Goal: Task Accomplishment & Management: Use online tool/utility

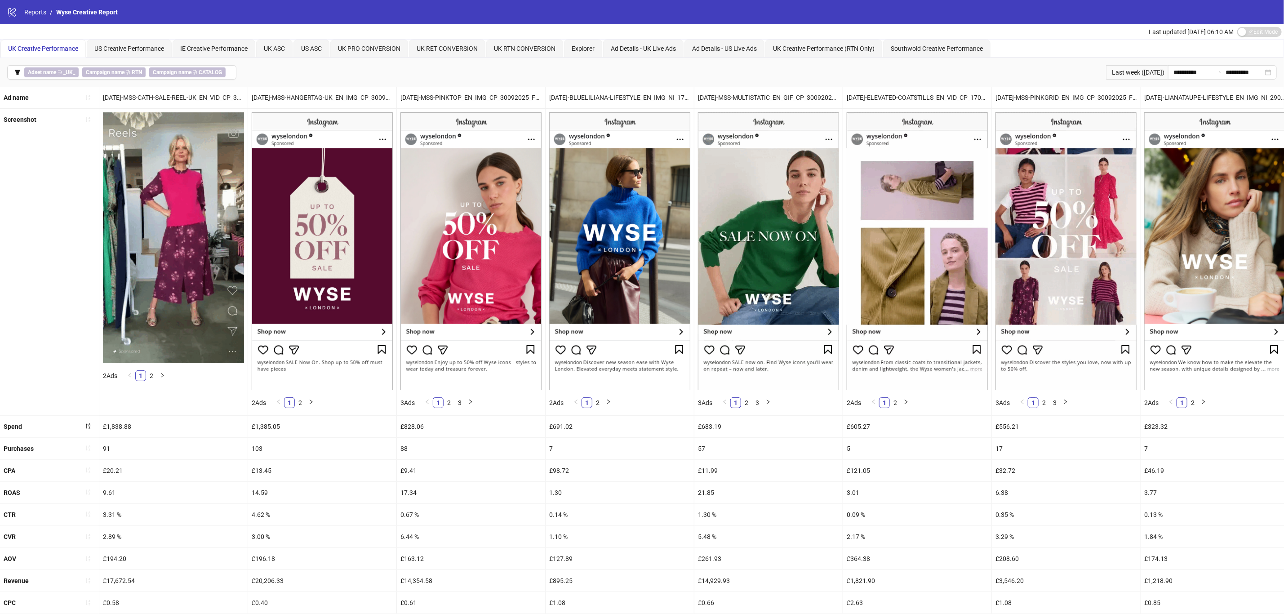
click at [19, 73] on icon "filter" at bounding box center [17, 72] width 6 height 6
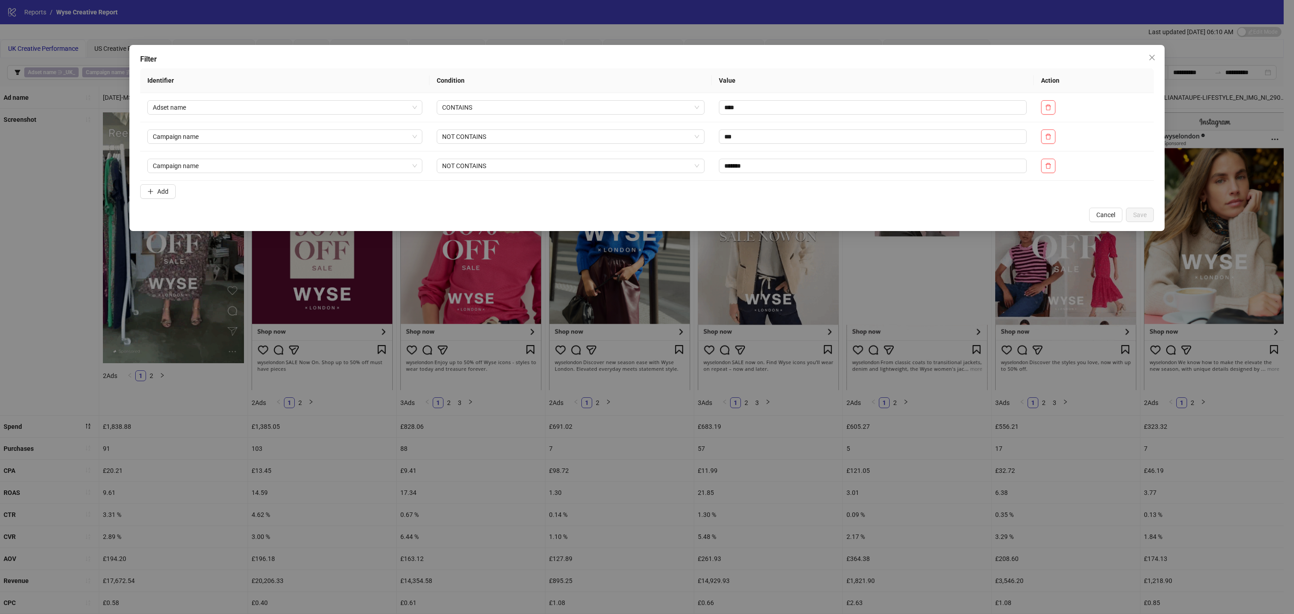
click at [169, 195] on span "Add" at bounding box center [162, 191] width 11 height 7
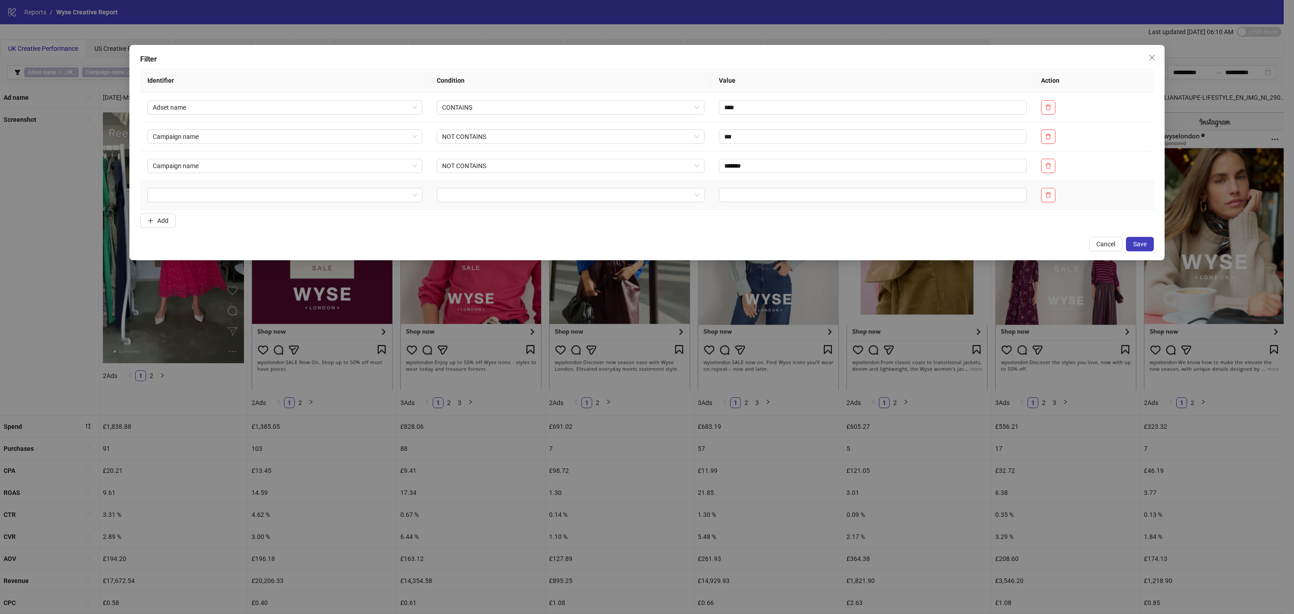
click at [189, 196] on input "search" at bounding box center [281, 194] width 256 height 13
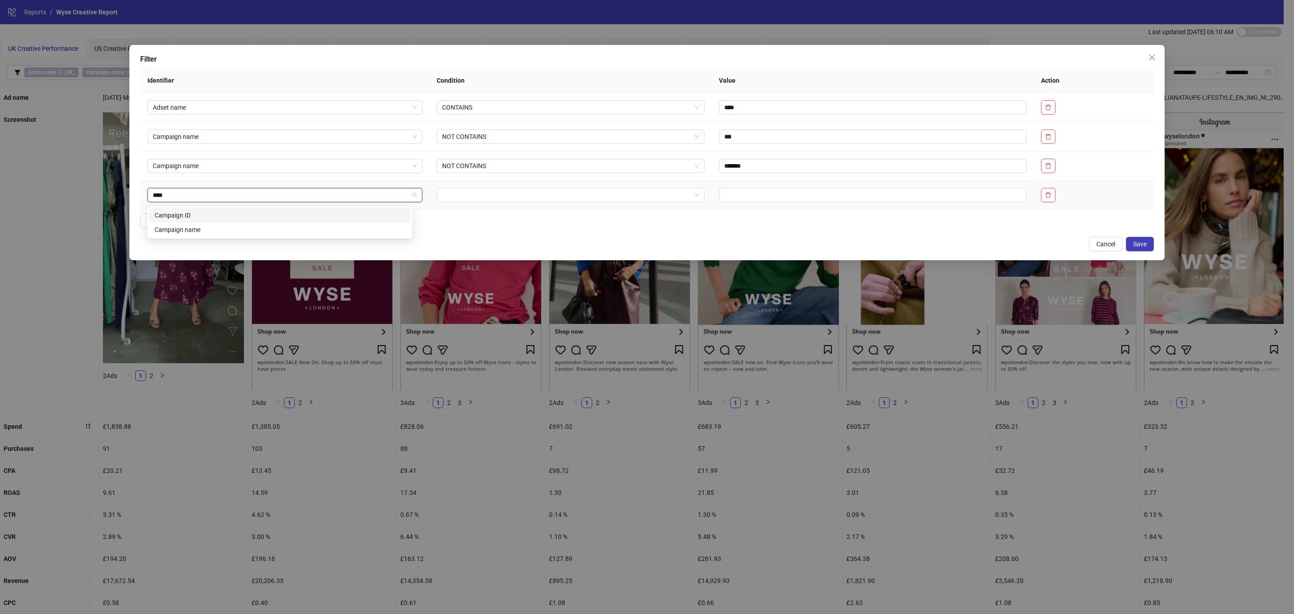
type input "*****"
click at [198, 230] on div "Campaign name" at bounding box center [280, 230] width 251 height 10
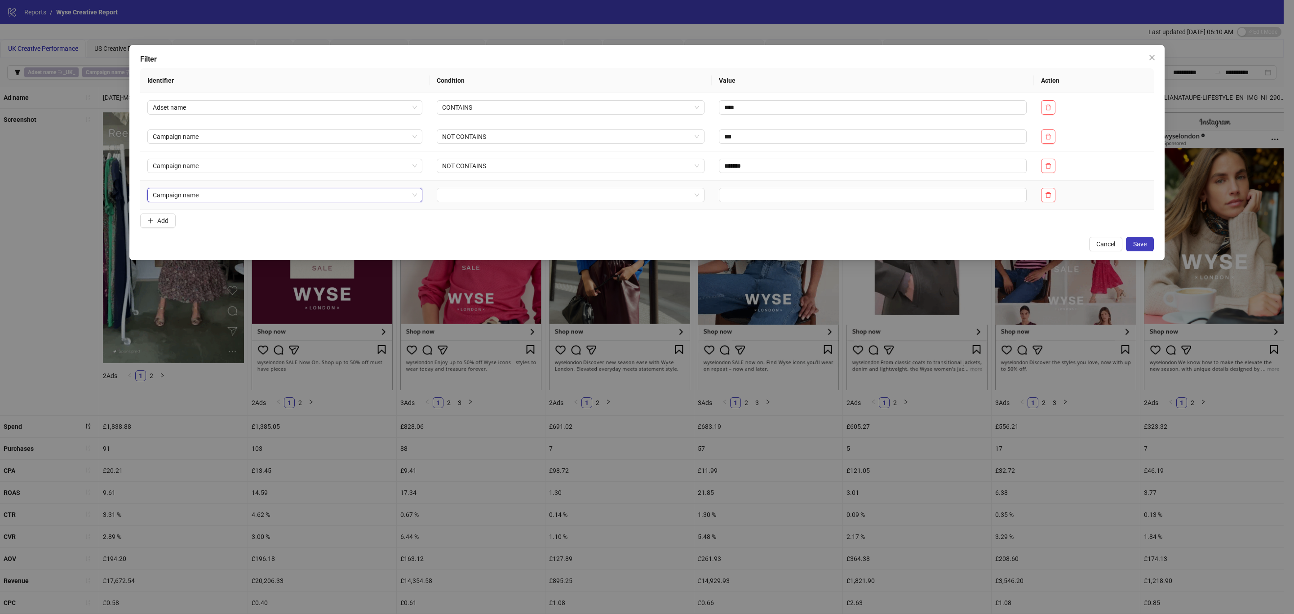
click at [478, 187] on td at bounding box center [571, 195] width 283 height 29
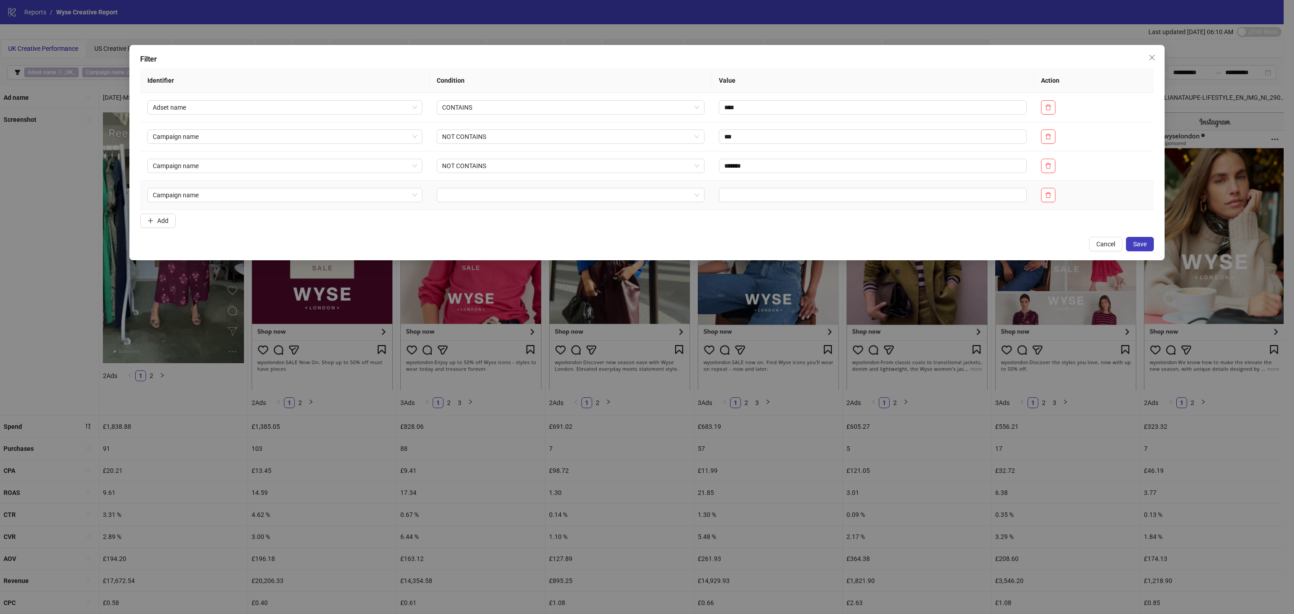
click at [482, 199] on input "search" at bounding box center [566, 194] width 249 height 13
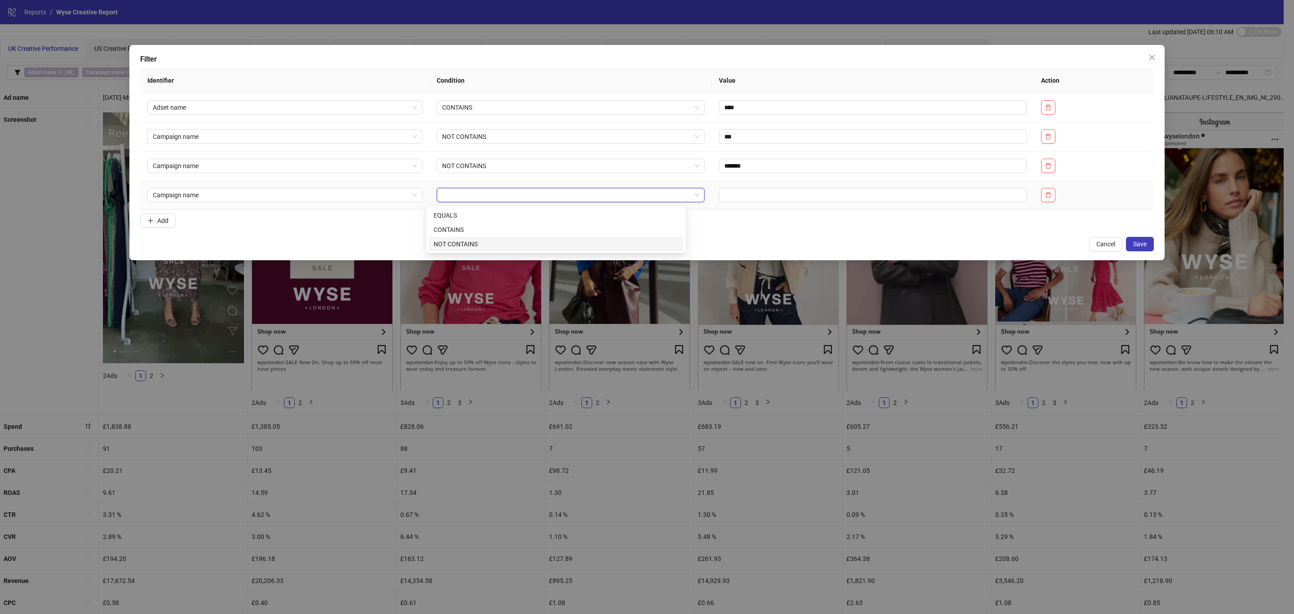
click at [462, 247] on div "NOT CONTAINS" at bounding box center [556, 244] width 245 height 10
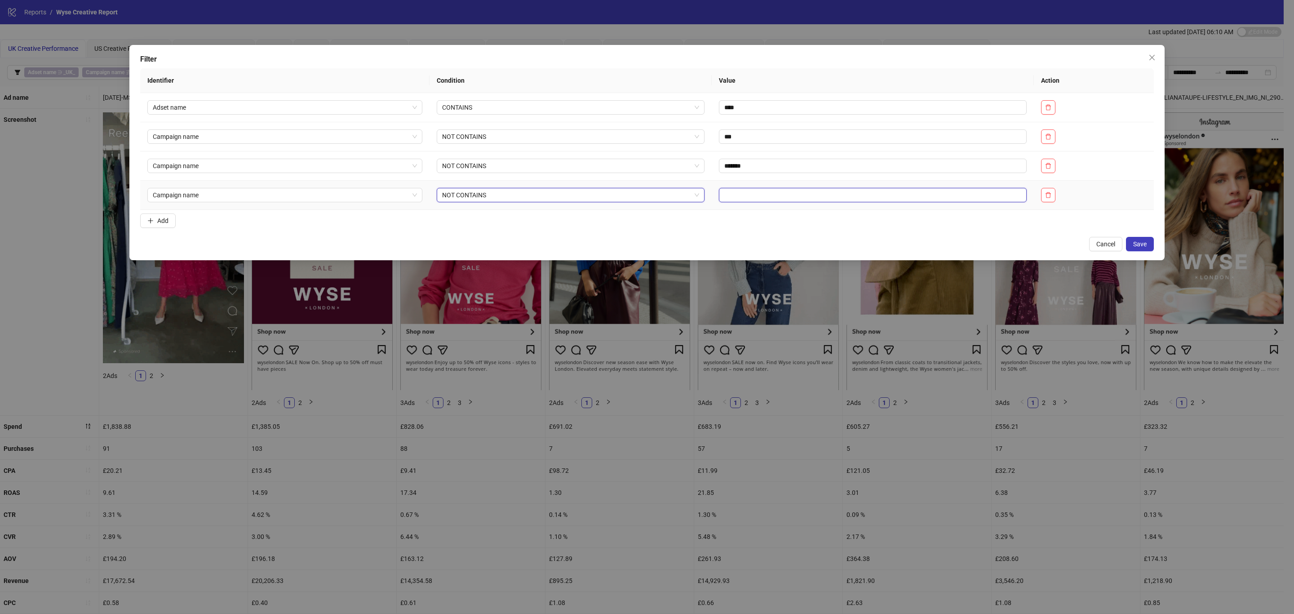
click at [761, 197] on input "text" at bounding box center [873, 195] width 308 height 14
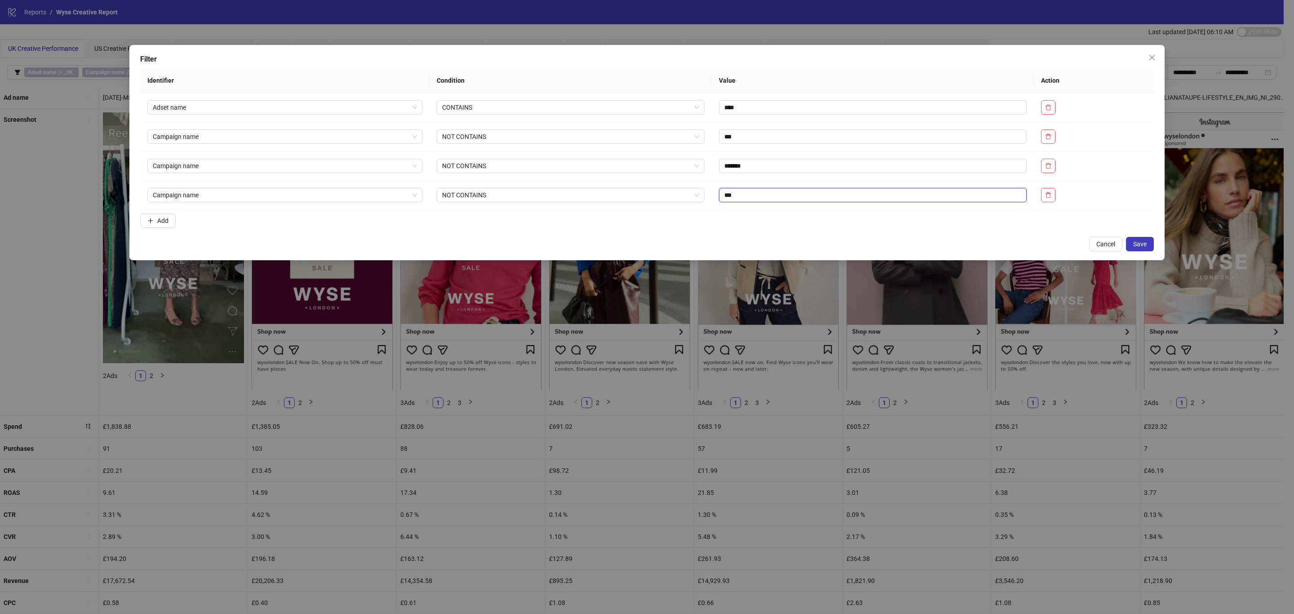
type input "***"
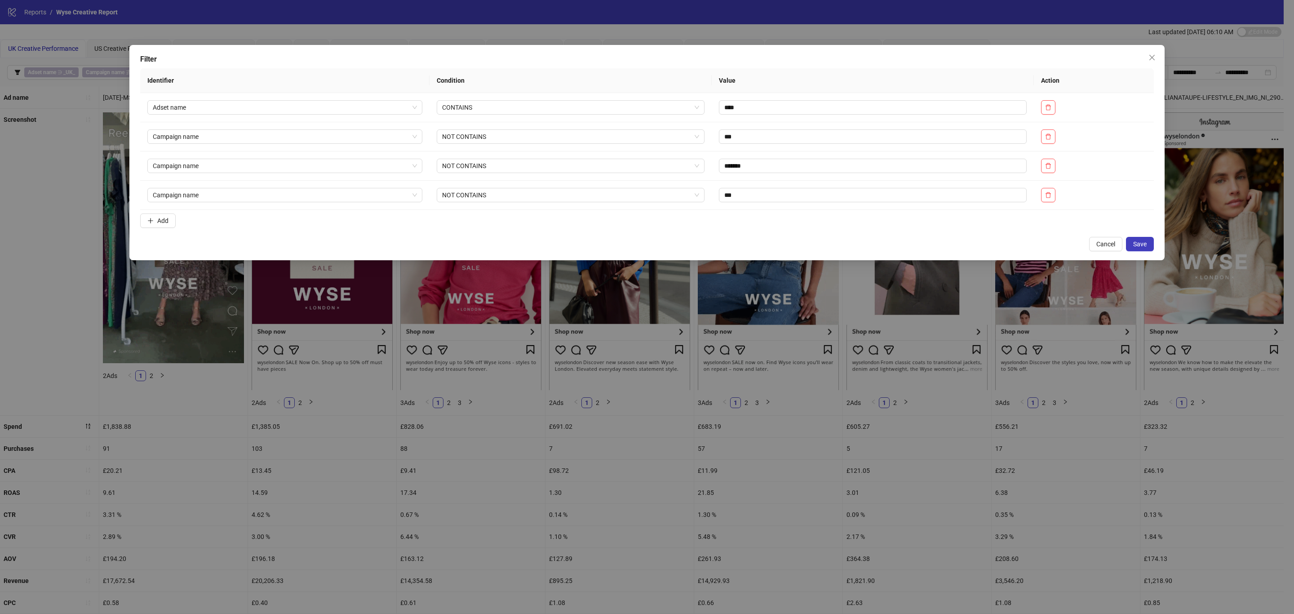
click at [1139, 247] on span "Save" at bounding box center [1139, 243] width 13 height 7
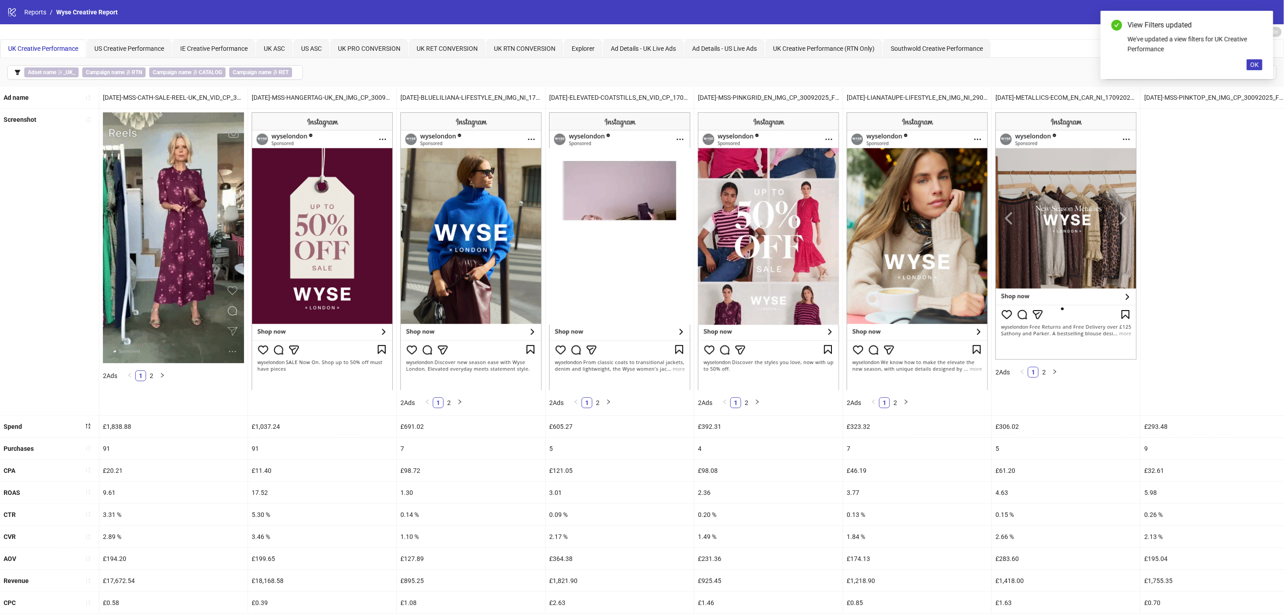
click at [90, 451] on icon "sort-ascending" at bounding box center [88, 448] width 6 height 6
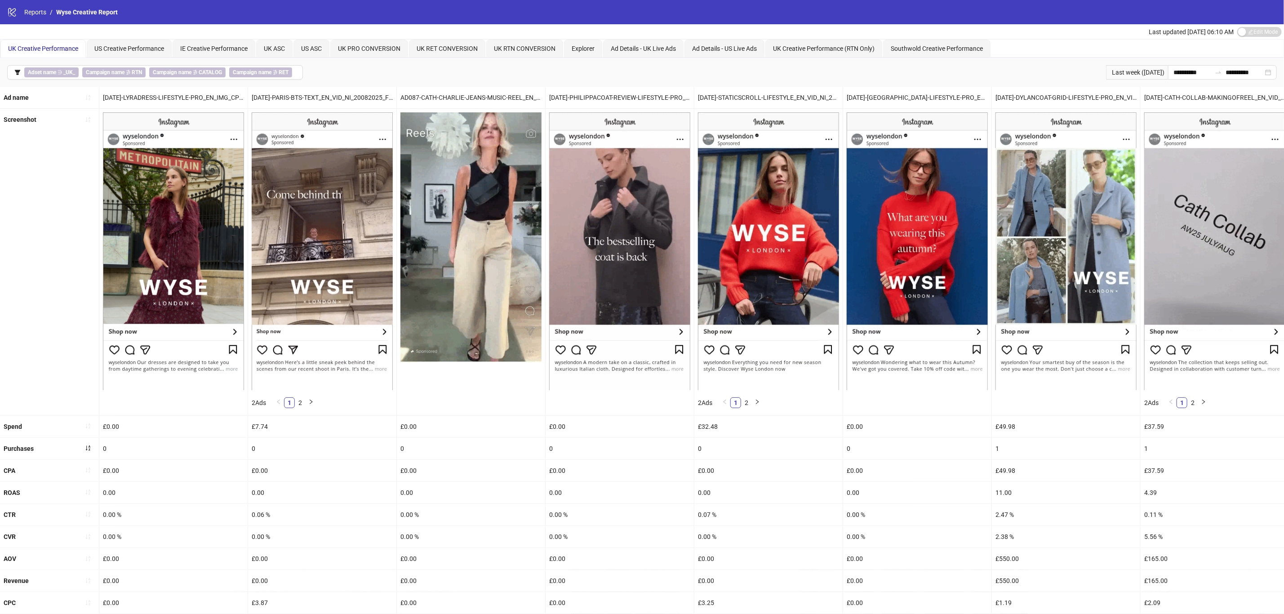
click at [87, 456] on button "button" at bounding box center [88, 448] width 14 height 14
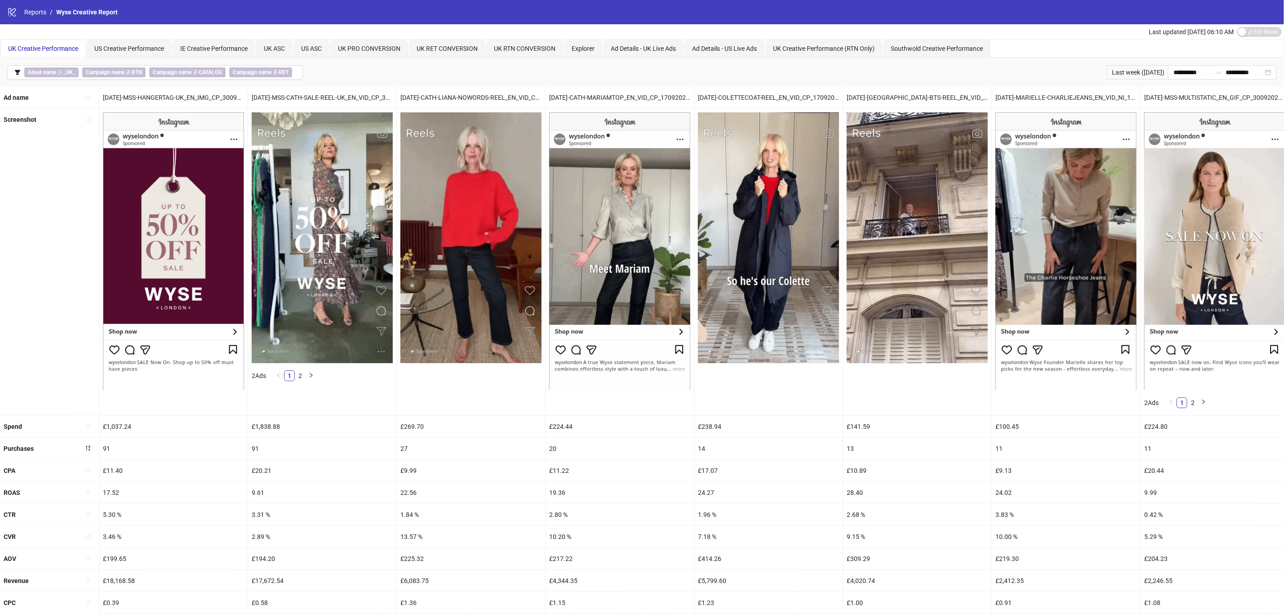
click at [46, 220] on div "Screenshot" at bounding box center [49, 262] width 99 height 306
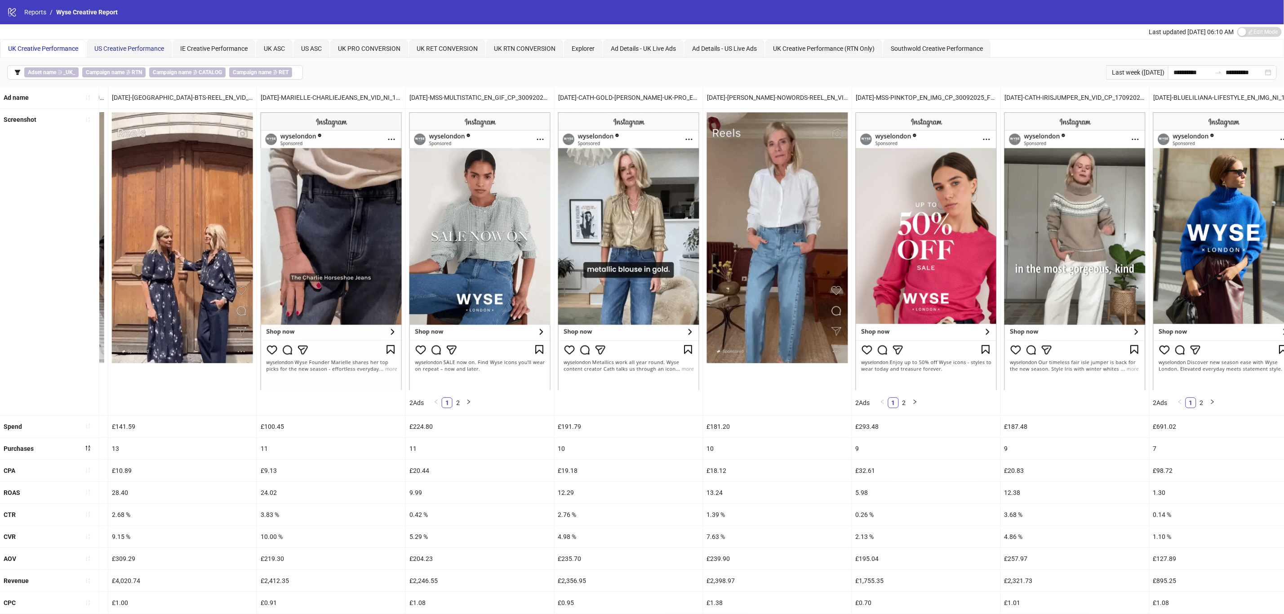
click at [112, 46] on span "US Creative Performance" at bounding box center [129, 48] width 70 height 7
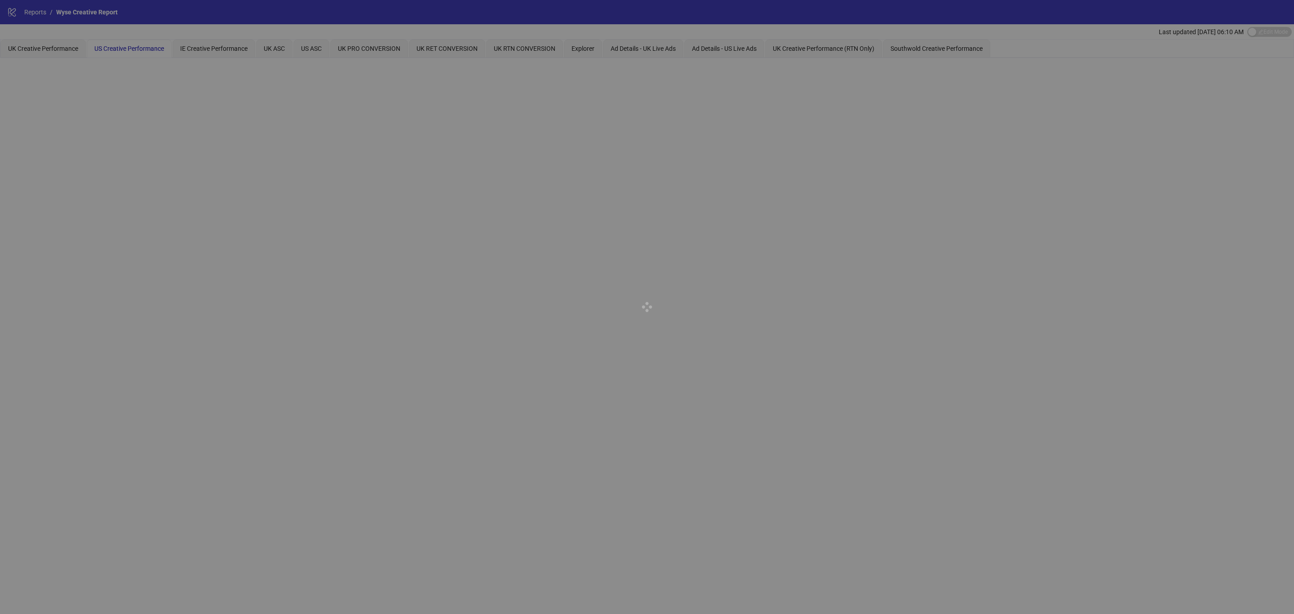
click at [132, 27] on div at bounding box center [647, 307] width 1294 height 614
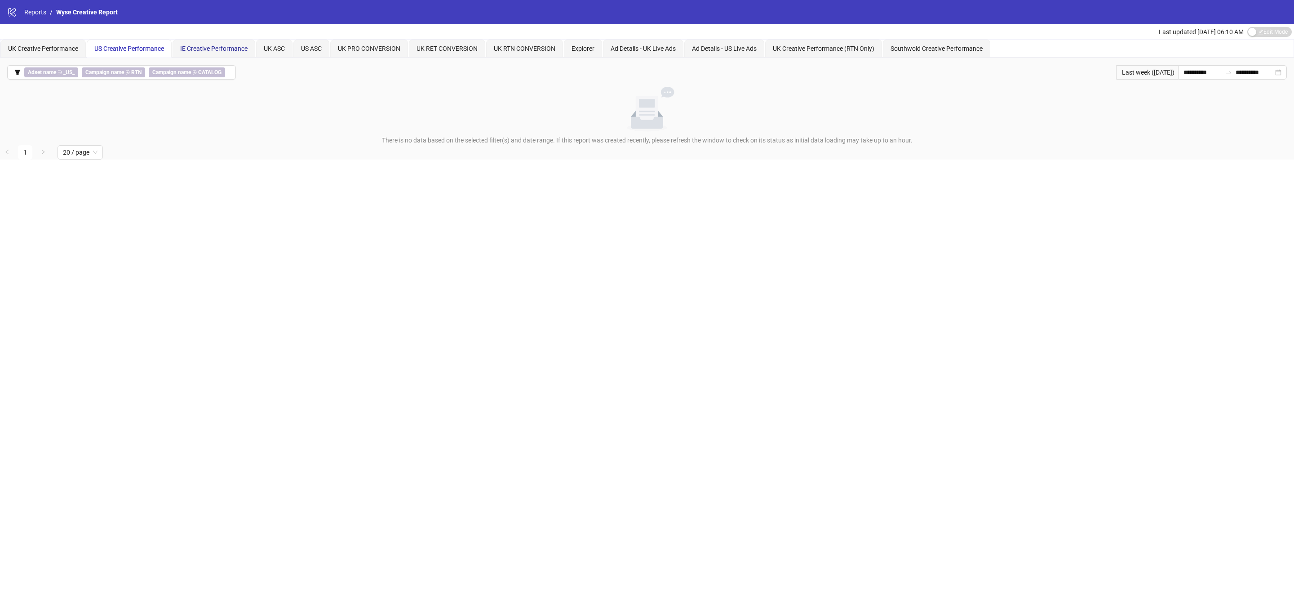
click at [193, 45] on span "IE Creative Performance" at bounding box center [213, 48] width 67 height 7
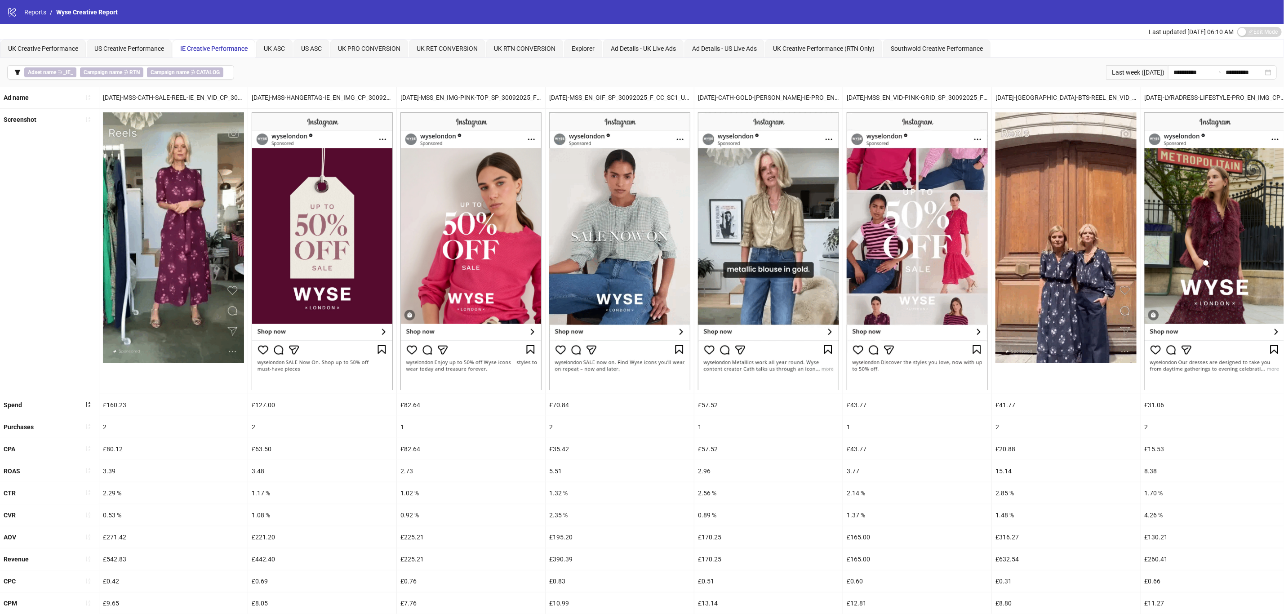
click at [86, 430] on icon "sort-ascending" at bounding box center [88, 426] width 4 height 5
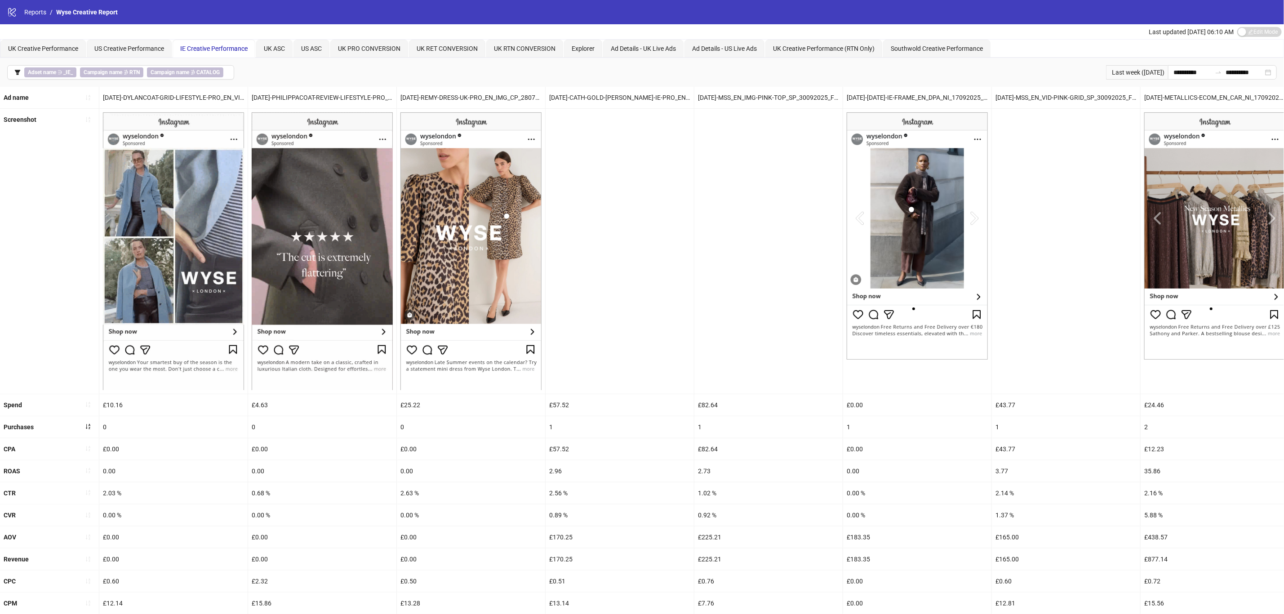
click at [86, 430] on icon "sort-ascending" at bounding box center [88, 426] width 4 height 5
